Goal: Check status

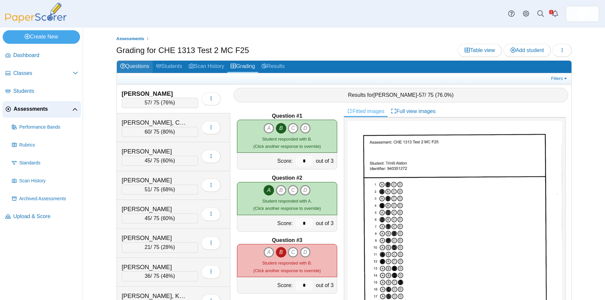
click at [143, 65] on link "Questions" at bounding box center [135, 67] width 36 height 12
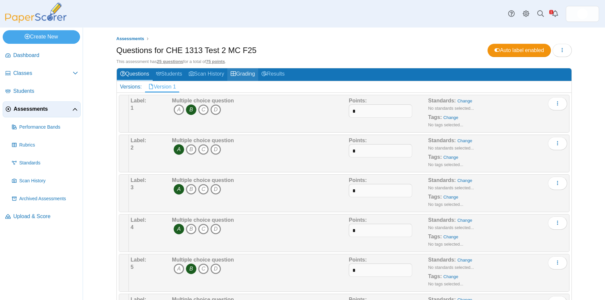
click at [244, 75] on link "Grading" at bounding box center [242, 74] width 31 height 12
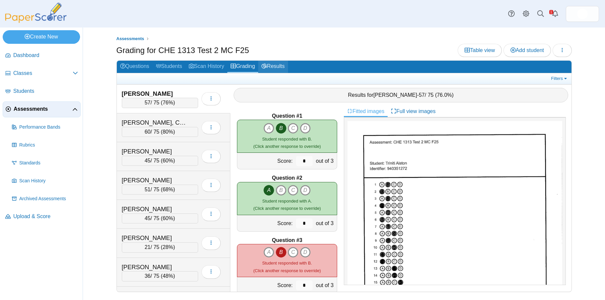
click at [279, 66] on link "Results" at bounding box center [273, 67] width 30 height 12
